Goal: Task Accomplishment & Management: Use online tool/utility

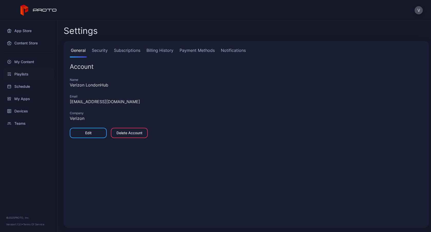
click at [24, 75] on div "Playlists" at bounding box center [28, 74] width 51 height 12
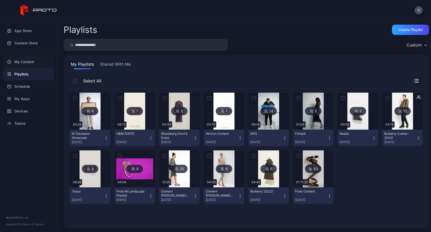
click at [26, 61] on div "My Content" at bounding box center [28, 62] width 51 height 12
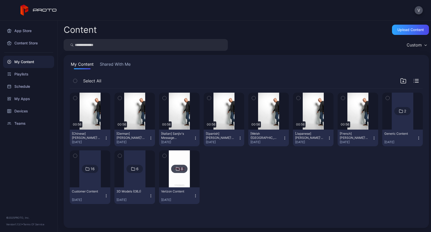
click at [123, 64] on button "Shared With Me" at bounding box center [115, 65] width 33 height 8
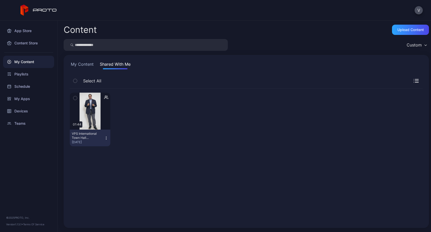
click at [106, 137] on icon "button" at bounding box center [106, 138] width 4 height 4
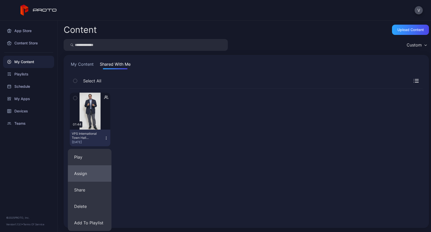
click at [88, 169] on button "Assign" at bounding box center [90, 173] width 44 height 16
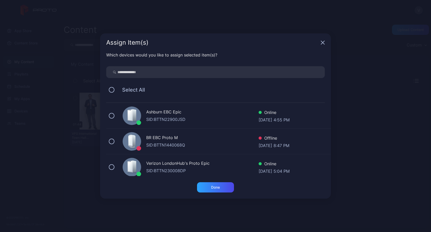
click at [325, 43] on div "Assign Item(s)" at bounding box center [215, 42] width 231 height 18
click at [322, 43] on icon "button" at bounding box center [322, 42] width 3 height 3
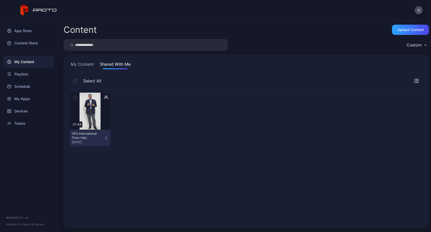
click at [107, 137] on icon "button" at bounding box center [106, 138] width 4 height 4
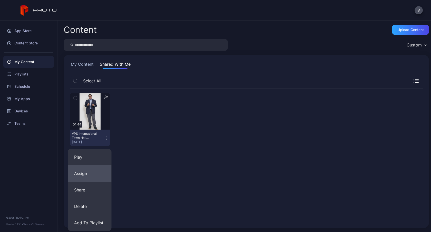
click at [95, 166] on button "Assign" at bounding box center [90, 173] width 44 height 16
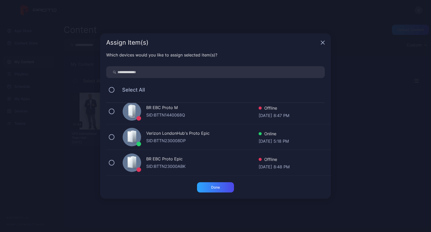
scroll to position [33, 0]
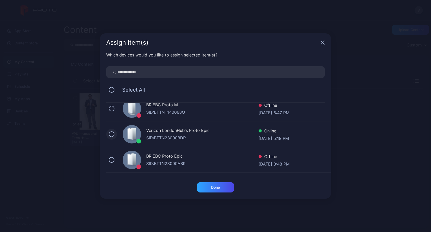
click at [113, 134] on button at bounding box center [112, 134] width 6 height 6
click at [209, 187] on div "Done" at bounding box center [215, 187] width 37 height 10
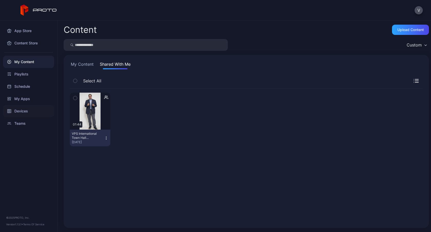
click at [19, 107] on div "Devices" at bounding box center [28, 111] width 51 height 12
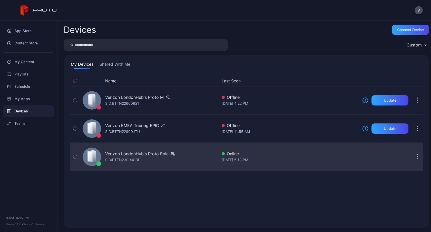
click at [153, 162] on div "Verizon LondonHub's Proto Epic SID: BTTN230008DP" at bounding box center [139, 157] width 69 height 12
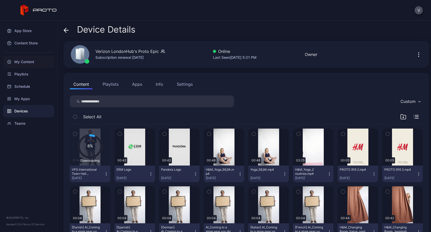
click at [22, 63] on div "My Content" at bounding box center [28, 62] width 51 height 12
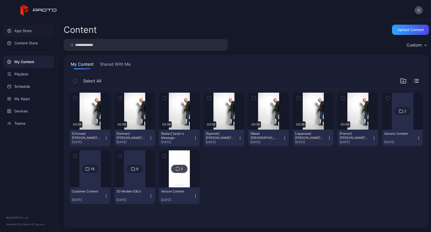
click at [30, 31] on div "App Store" at bounding box center [28, 31] width 51 height 12
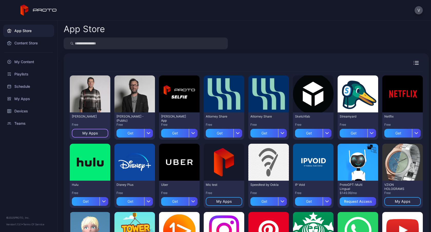
click at [89, 132] on div "My Apps" at bounding box center [90, 133] width 16 height 4
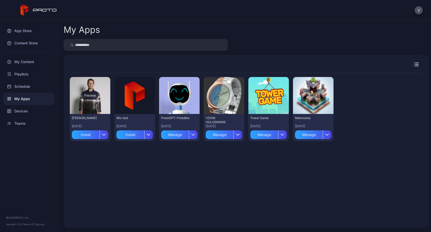
click at [92, 105] on div "Preview" at bounding box center [90, 95] width 41 height 37
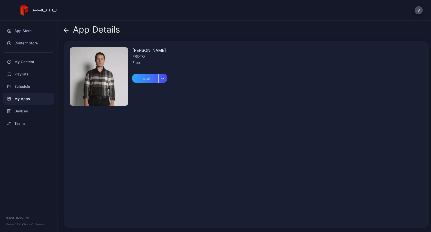
click at [66, 33] on span at bounding box center [66, 30] width 5 height 10
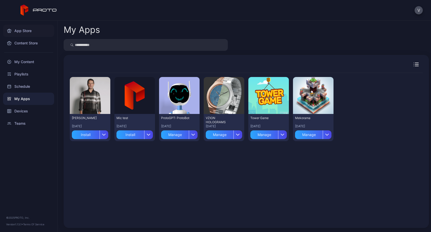
click at [20, 32] on div "App Store" at bounding box center [28, 31] width 51 height 12
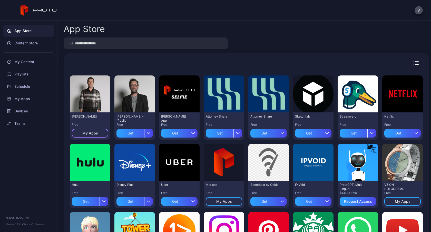
click at [90, 133] on div "My Apps" at bounding box center [90, 133] width 16 height 4
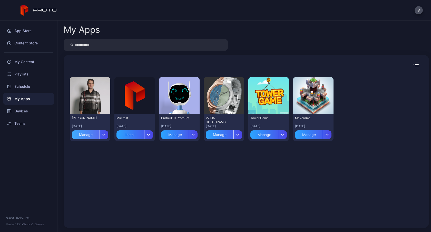
click at [92, 135] on div "Manage" at bounding box center [86, 134] width 28 height 9
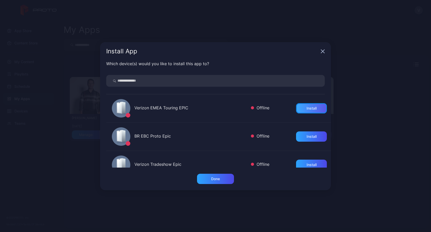
click at [306, 106] on div "Install" at bounding box center [311, 108] width 10 height 4
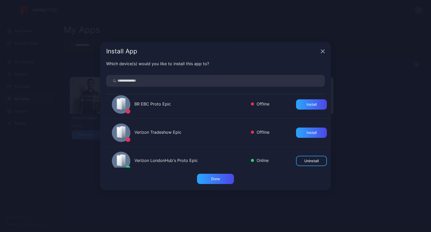
scroll to position [32, 0]
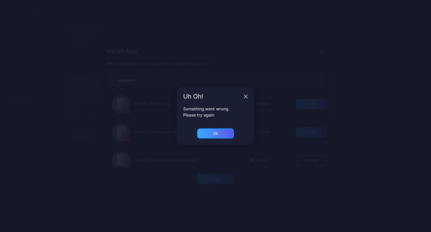
click at [223, 135] on div "Ok" at bounding box center [215, 133] width 37 height 10
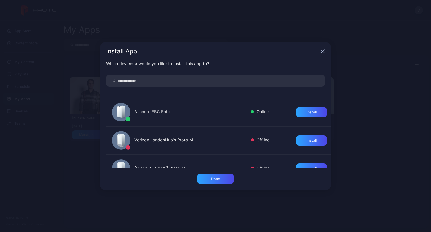
scroll to position [0, 0]
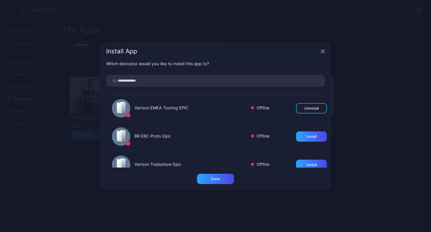
click at [168, 197] on div "Install App Which device(s) would you like to install this app to? Verizon EMEA…" at bounding box center [215, 116] width 431 height 232
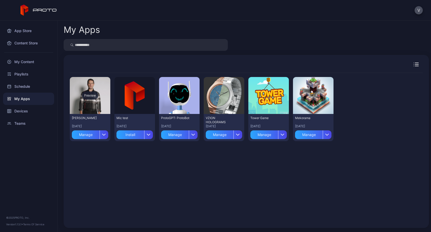
click at [101, 88] on div "Preview" at bounding box center [90, 95] width 41 height 37
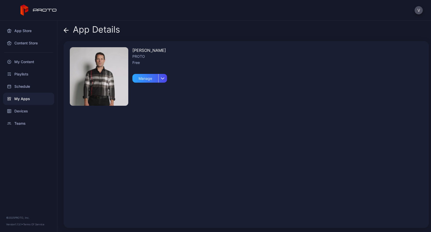
click at [94, 93] on img at bounding box center [99, 76] width 58 height 58
